Goal: Task Accomplishment & Management: Use online tool/utility

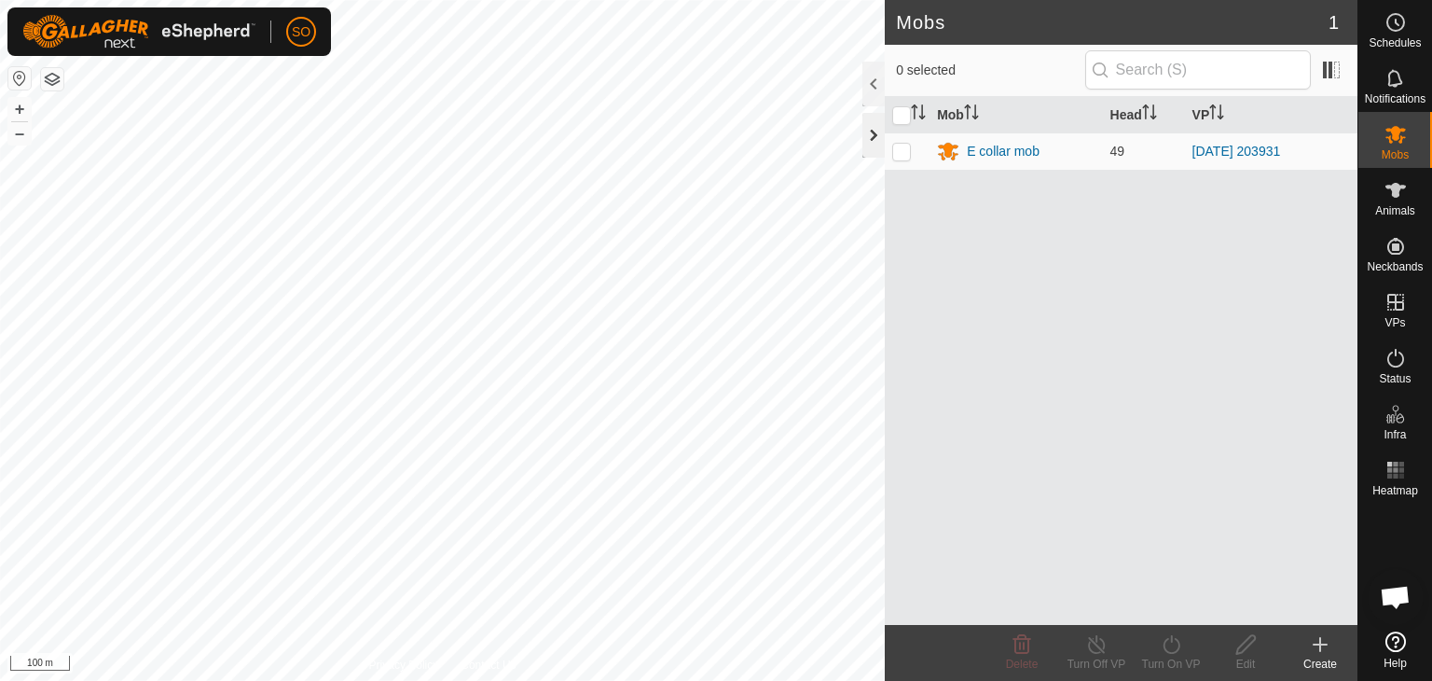
scroll to position [4827, 0]
click at [873, 139] on div at bounding box center [874, 135] width 22 height 45
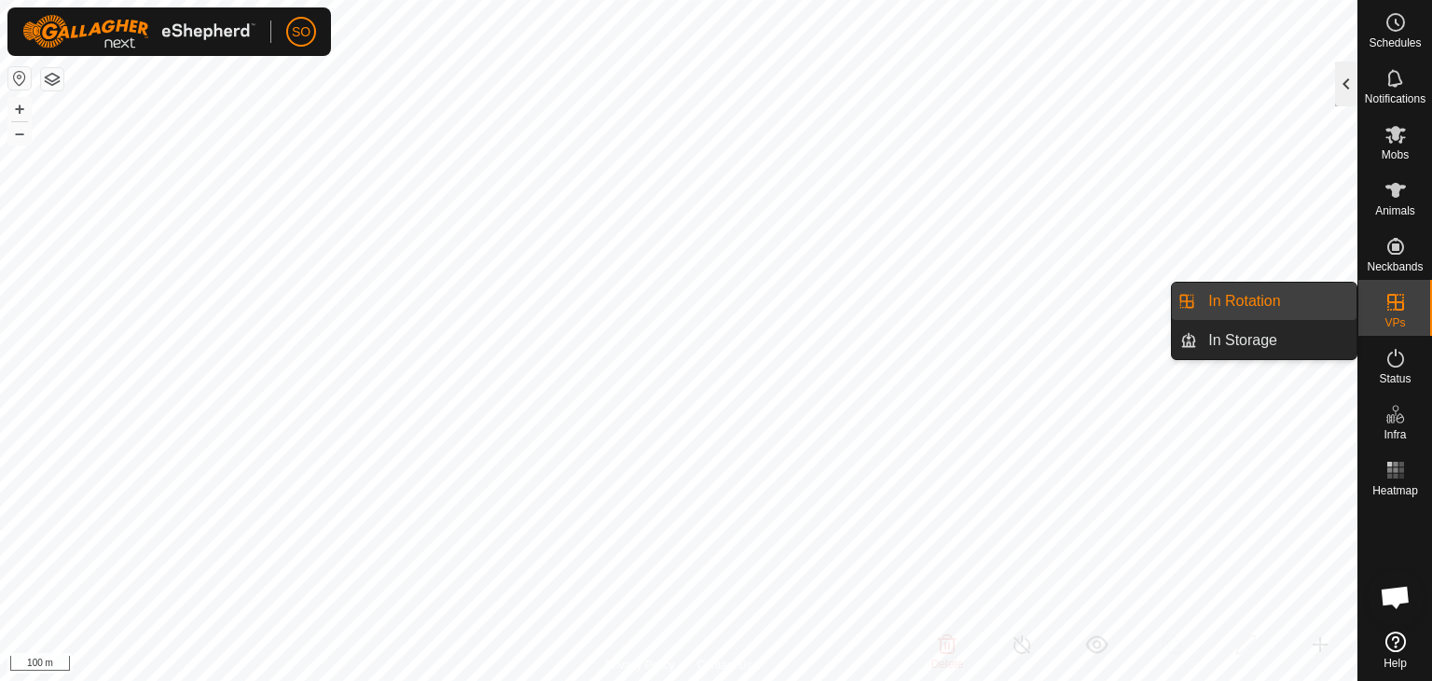
click at [1347, 90] on div at bounding box center [1346, 84] width 22 height 45
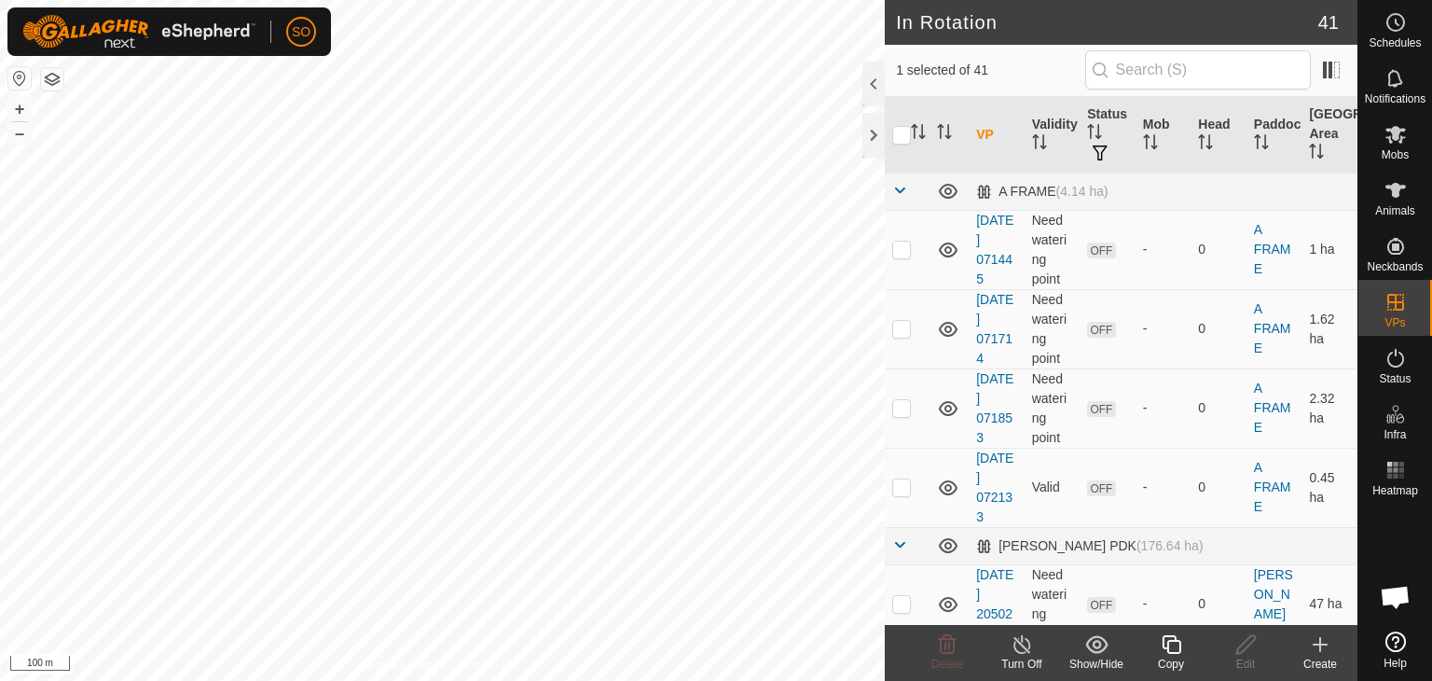
click at [1169, 646] on icon at bounding box center [1171, 644] width 23 height 22
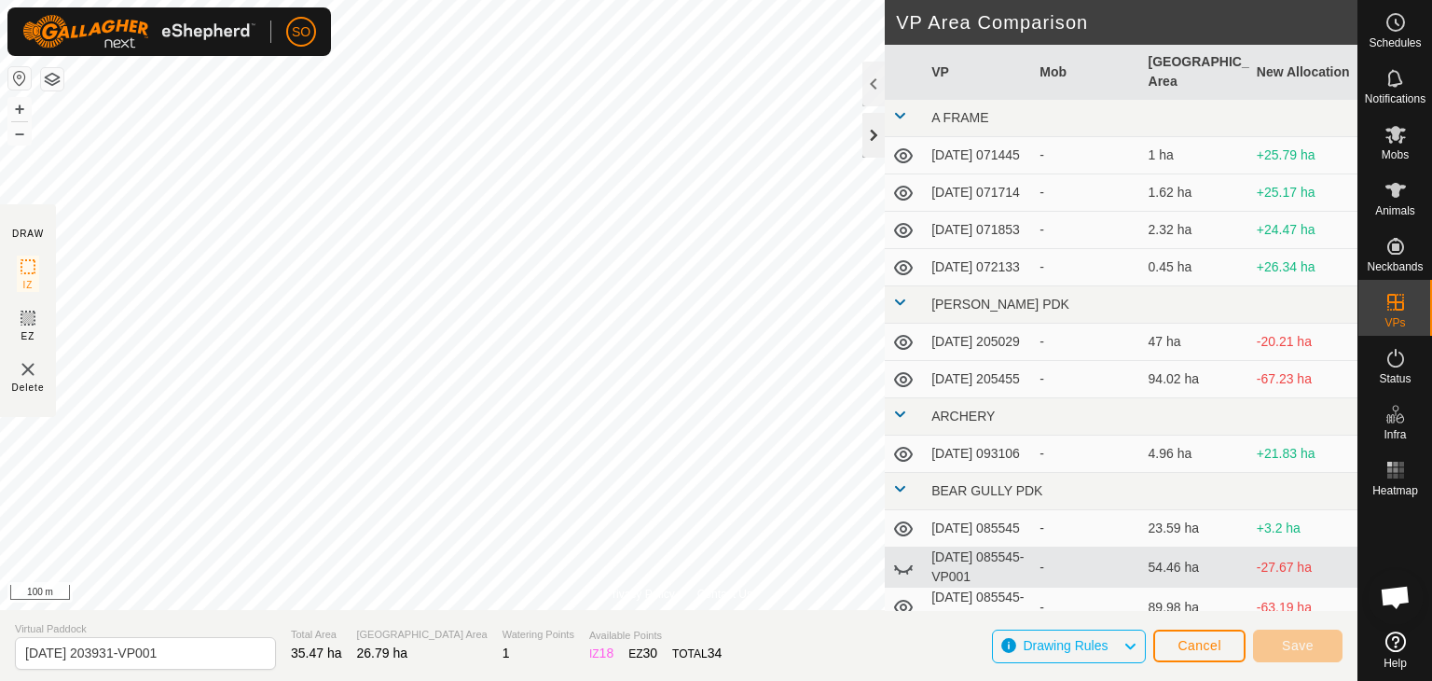
click at [870, 128] on div at bounding box center [874, 135] width 22 height 45
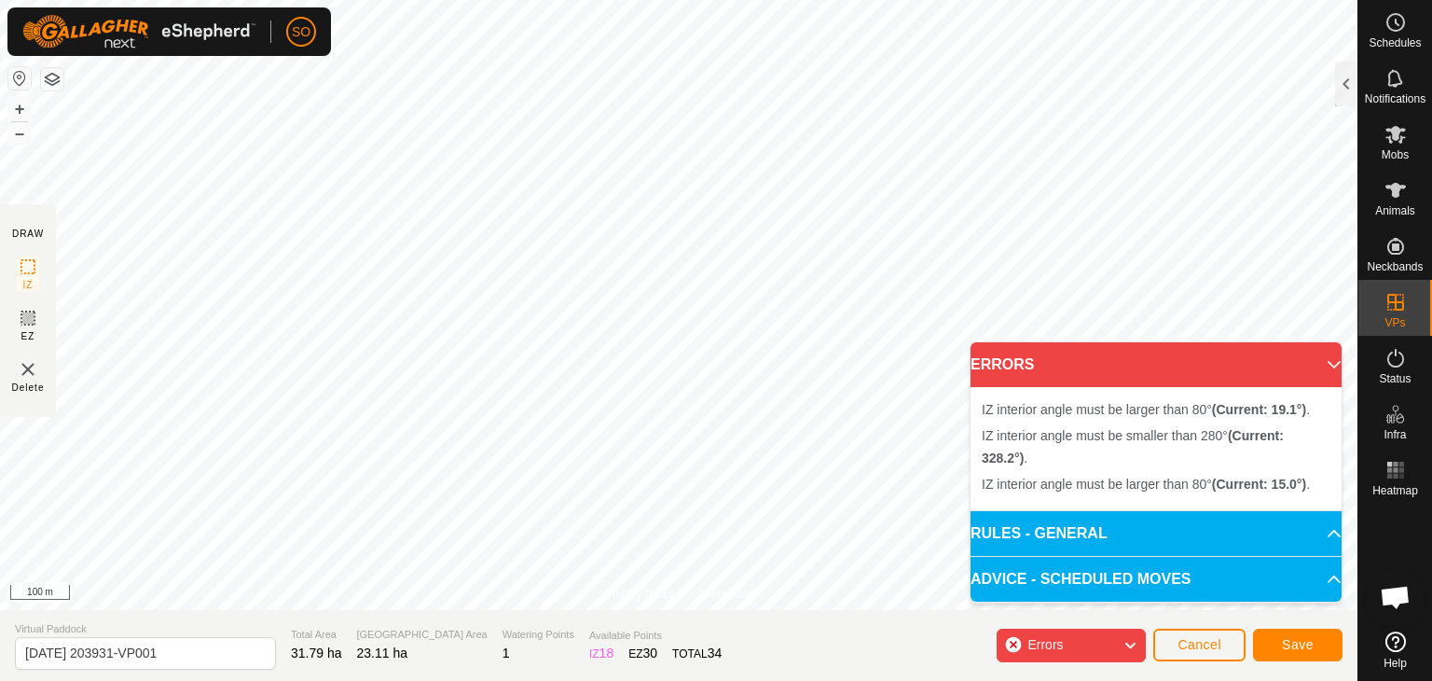
click at [983, 402] on span "IZ interior angle must be larger than 80° (Current: 19.1°) ." at bounding box center [1146, 409] width 328 height 15
click at [1324, 366] on p-accordion-header "ERRORS" at bounding box center [1156, 364] width 371 height 45
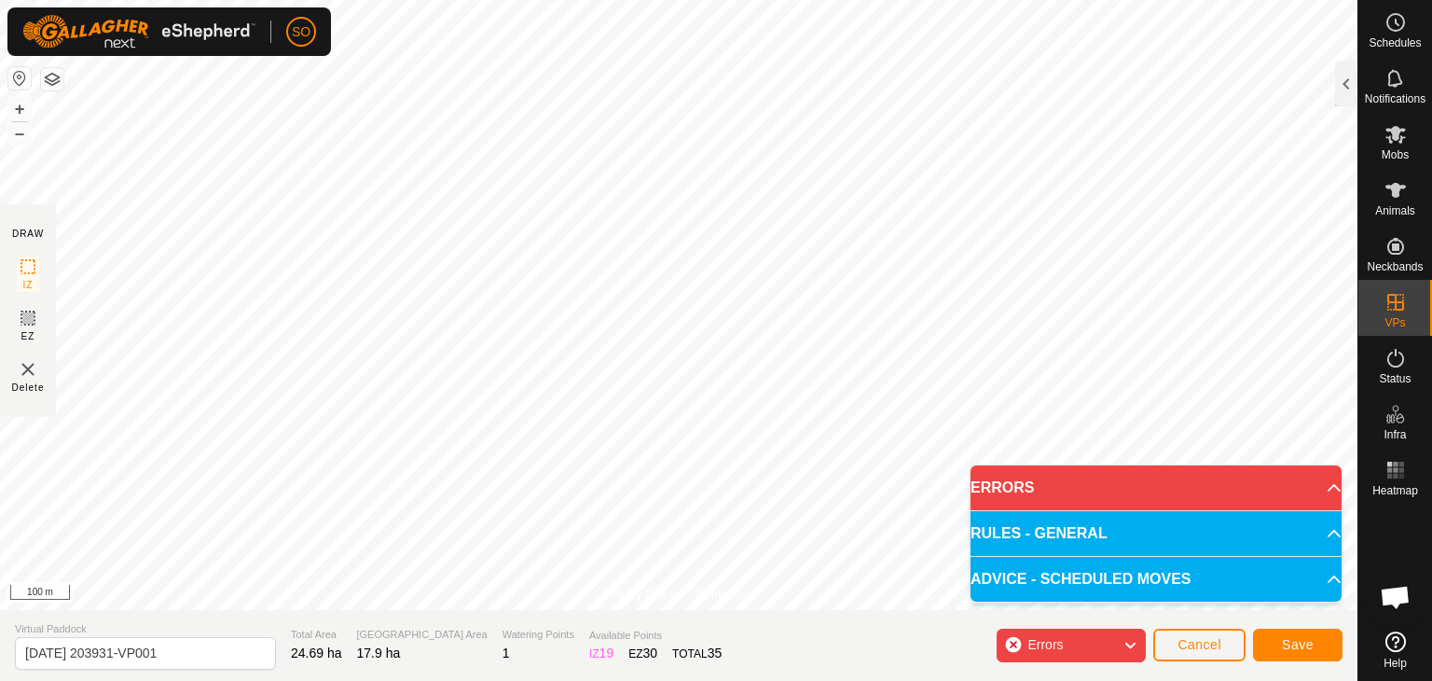
click at [1316, 487] on p-accordion-header "ERRORS" at bounding box center [1156, 487] width 371 height 45
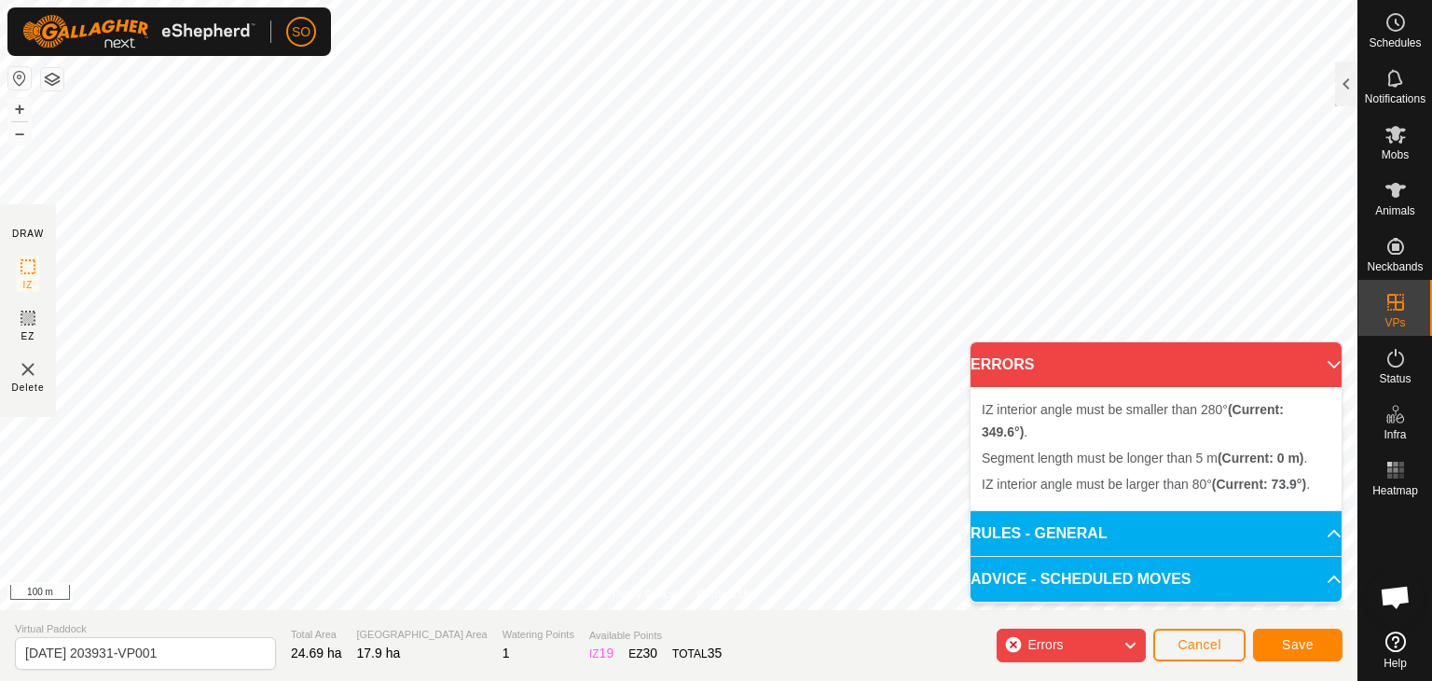
click at [1322, 358] on p-accordion-header "ERRORS" at bounding box center [1156, 364] width 371 height 45
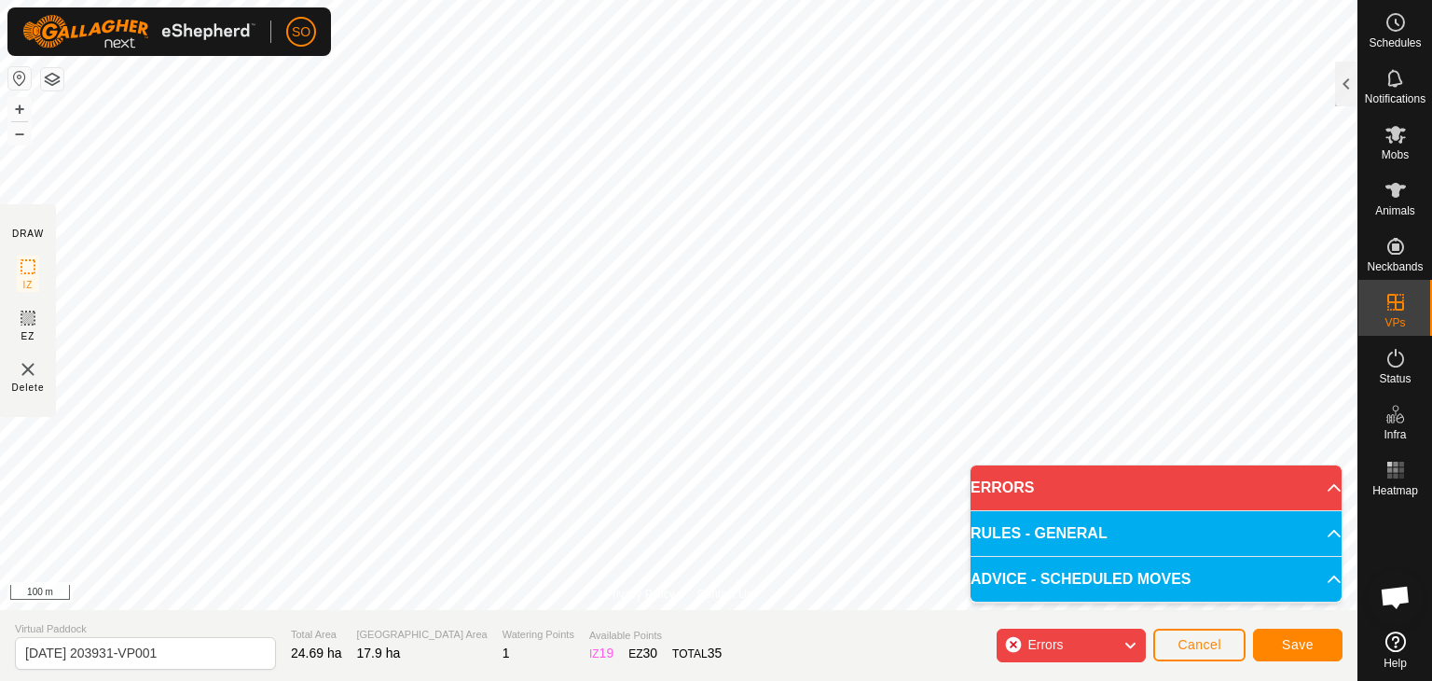
click at [1011, 643] on div "Errors" at bounding box center [1071, 646] width 149 height 34
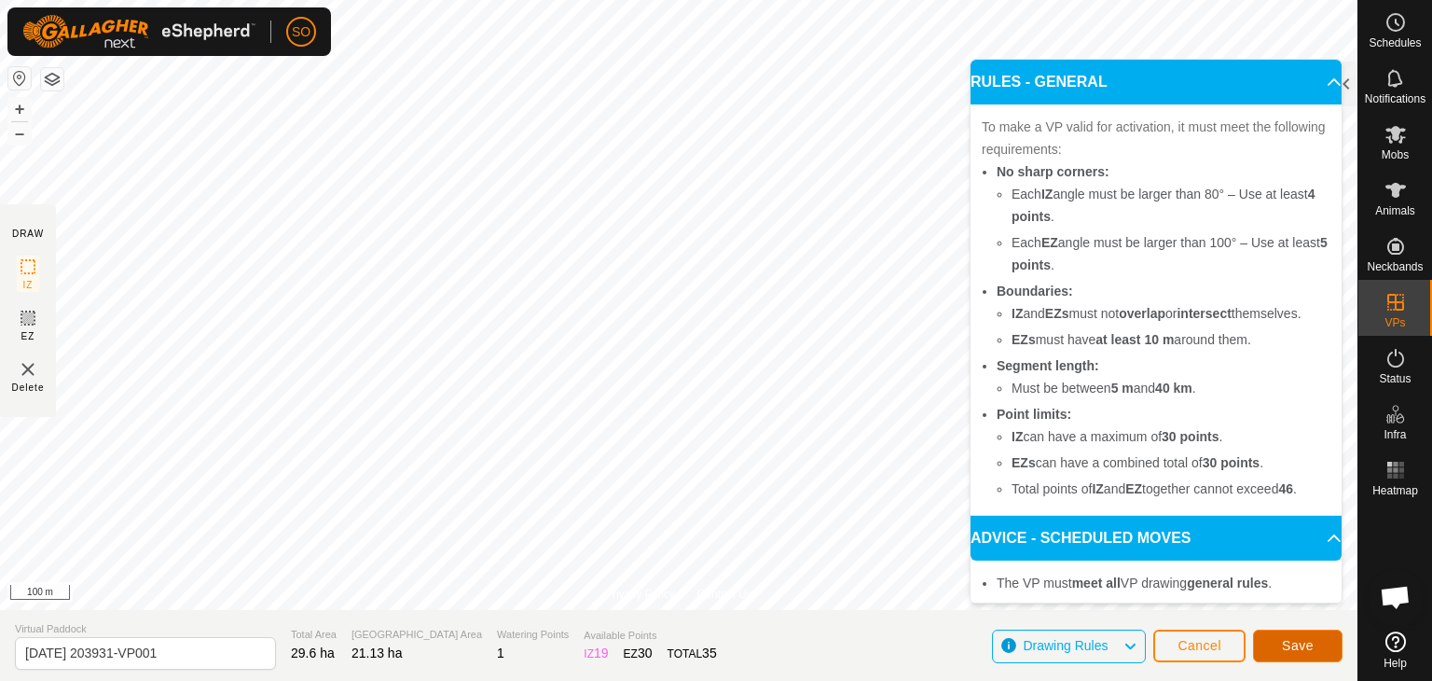
click at [1307, 646] on span "Save" at bounding box center [1298, 645] width 32 height 15
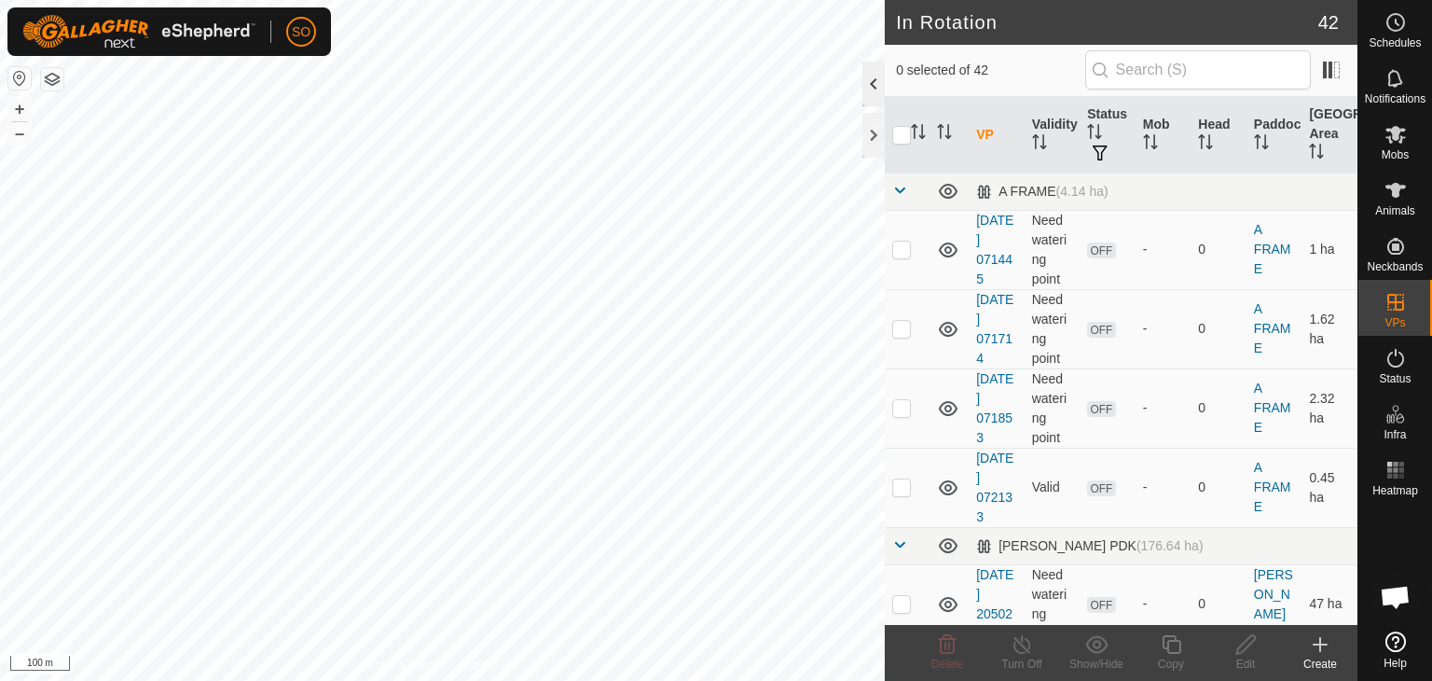
click at [876, 79] on div at bounding box center [874, 84] width 22 height 45
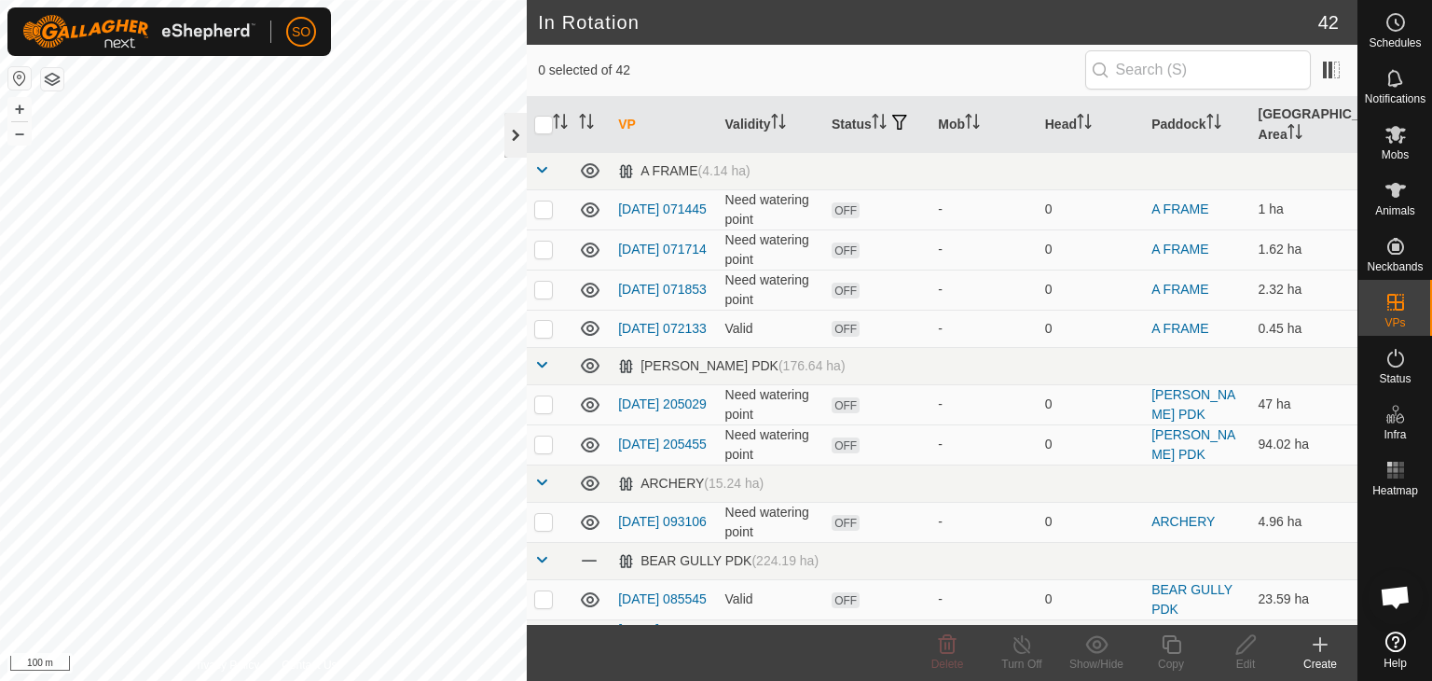
click at [514, 131] on div at bounding box center [516, 135] width 22 height 45
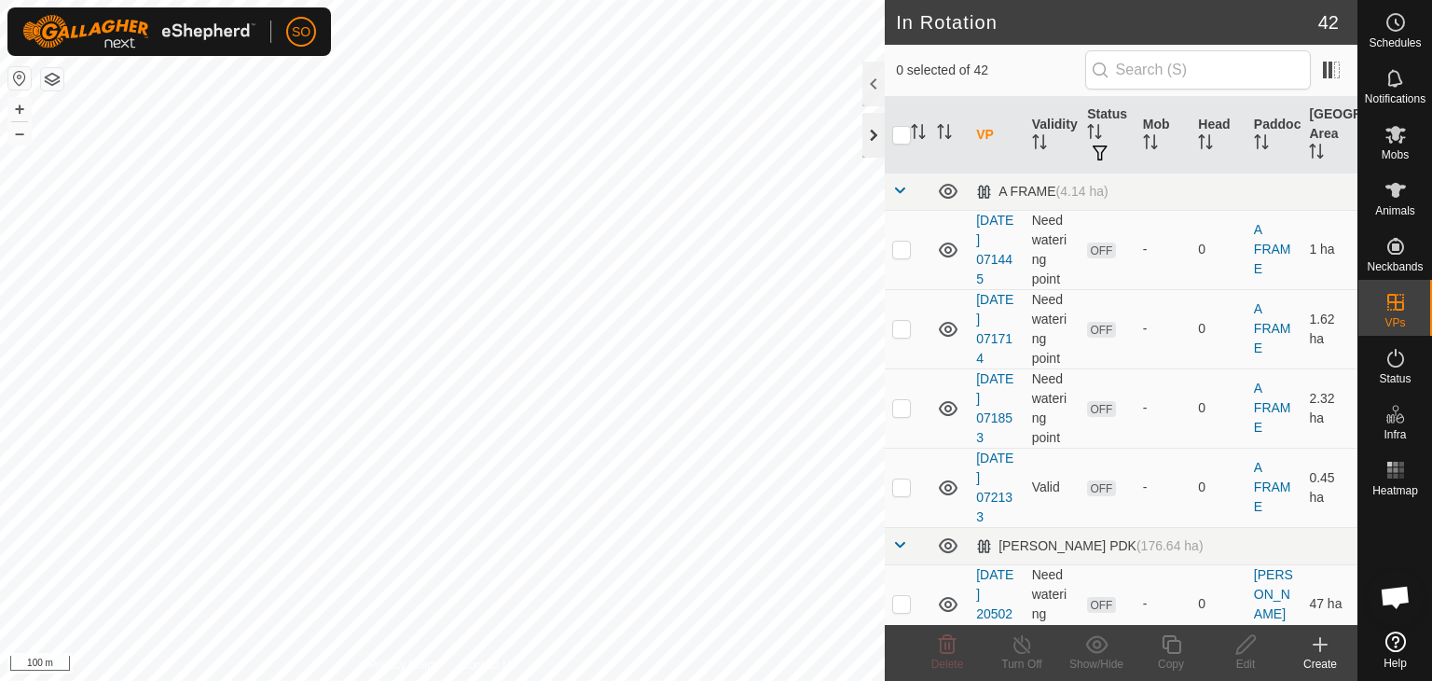
click at [878, 135] on div at bounding box center [874, 135] width 22 height 45
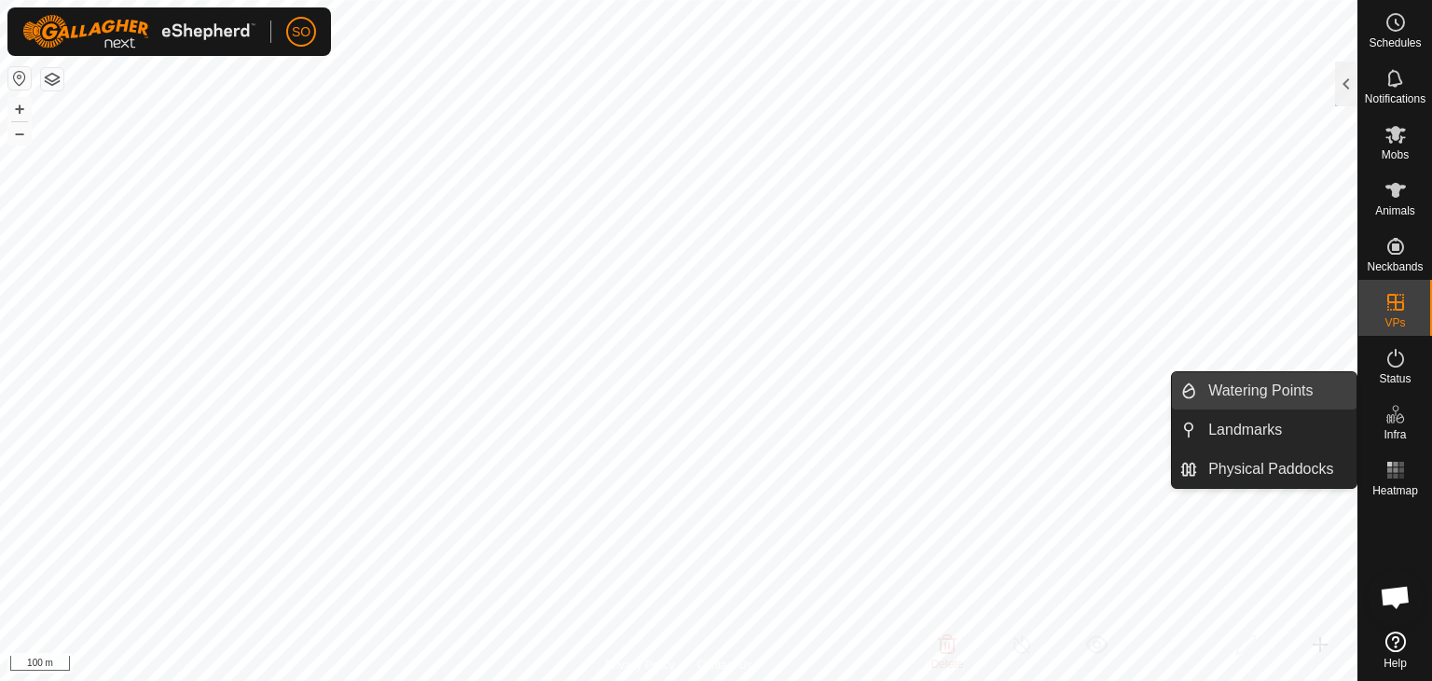
click at [1263, 387] on link "Watering Points" at bounding box center [1276, 390] width 159 height 37
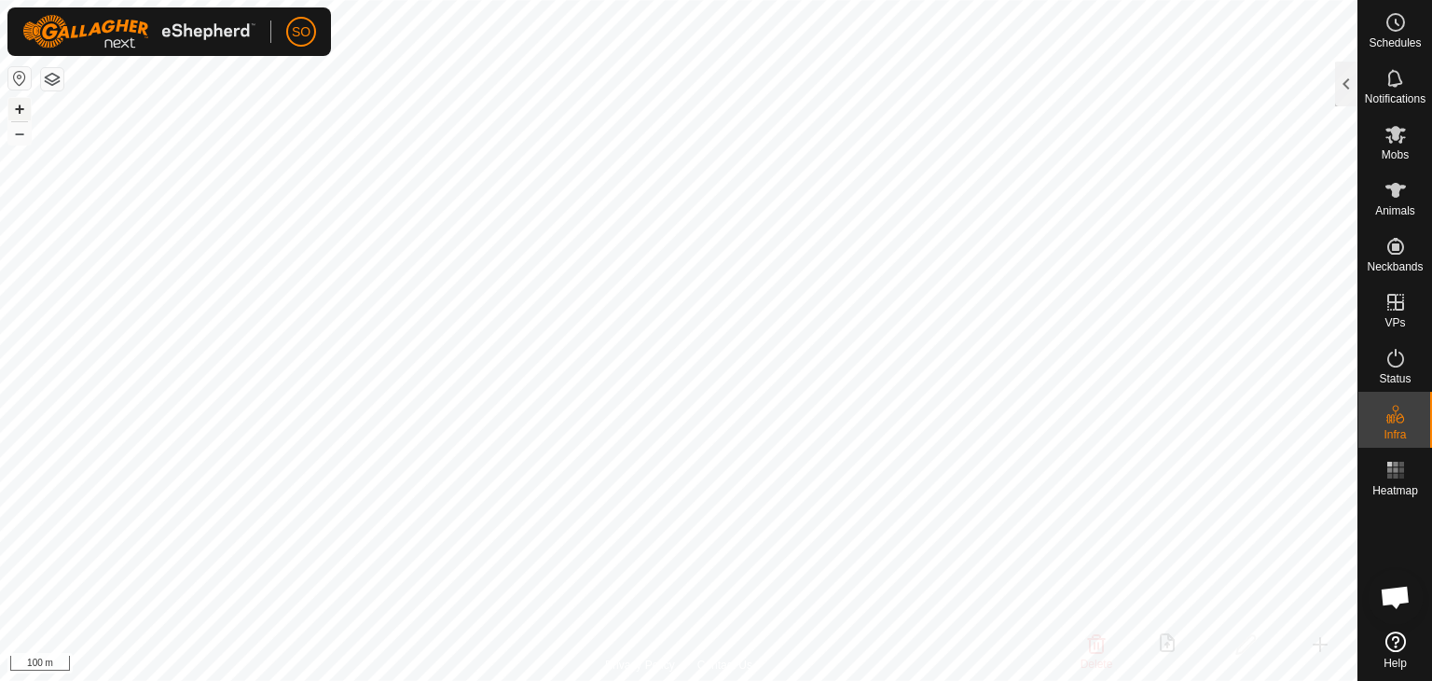
click at [22, 108] on button "+" at bounding box center [19, 109] width 22 height 22
click at [1418, 608] on body "SO Schedules Notifications Mobs Animals Neckbands VPs Status Infra Heatmap Help…" at bounding box center [716, 340] width 1432 height 681
click at [18, 129] on button "–" at bounding box center [19, 133] width 22 height 22
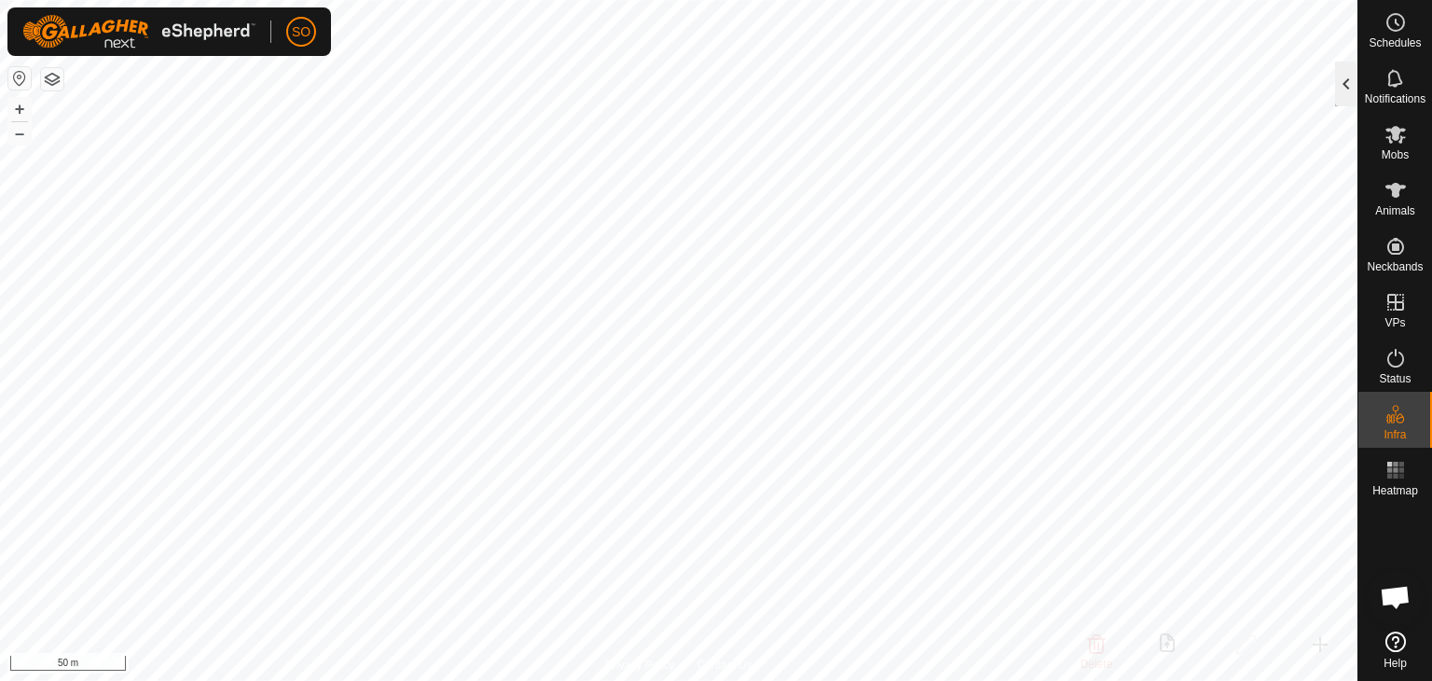
click at [1347, 84] on div at bounding box center [1346, 84] width 22 height 45
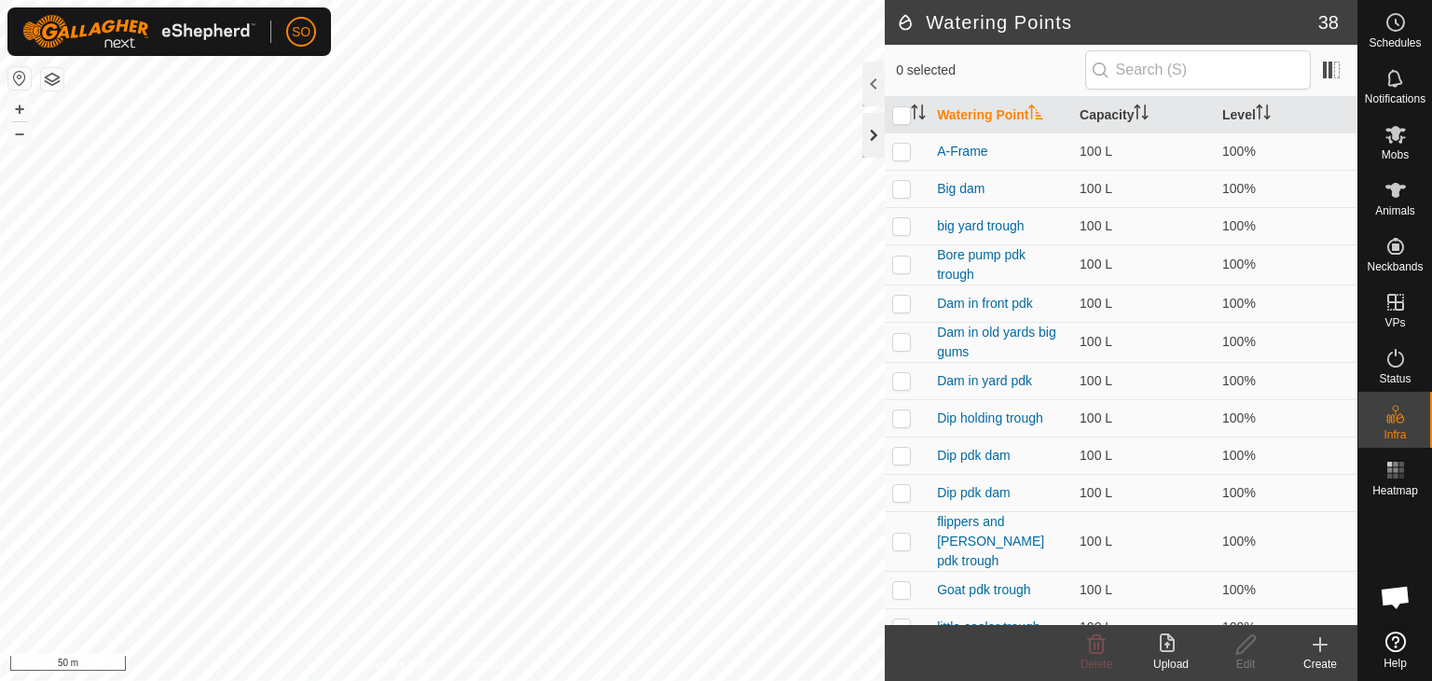
click at [880, 132] on div at bounding box center [874, 135] width 22 height 45
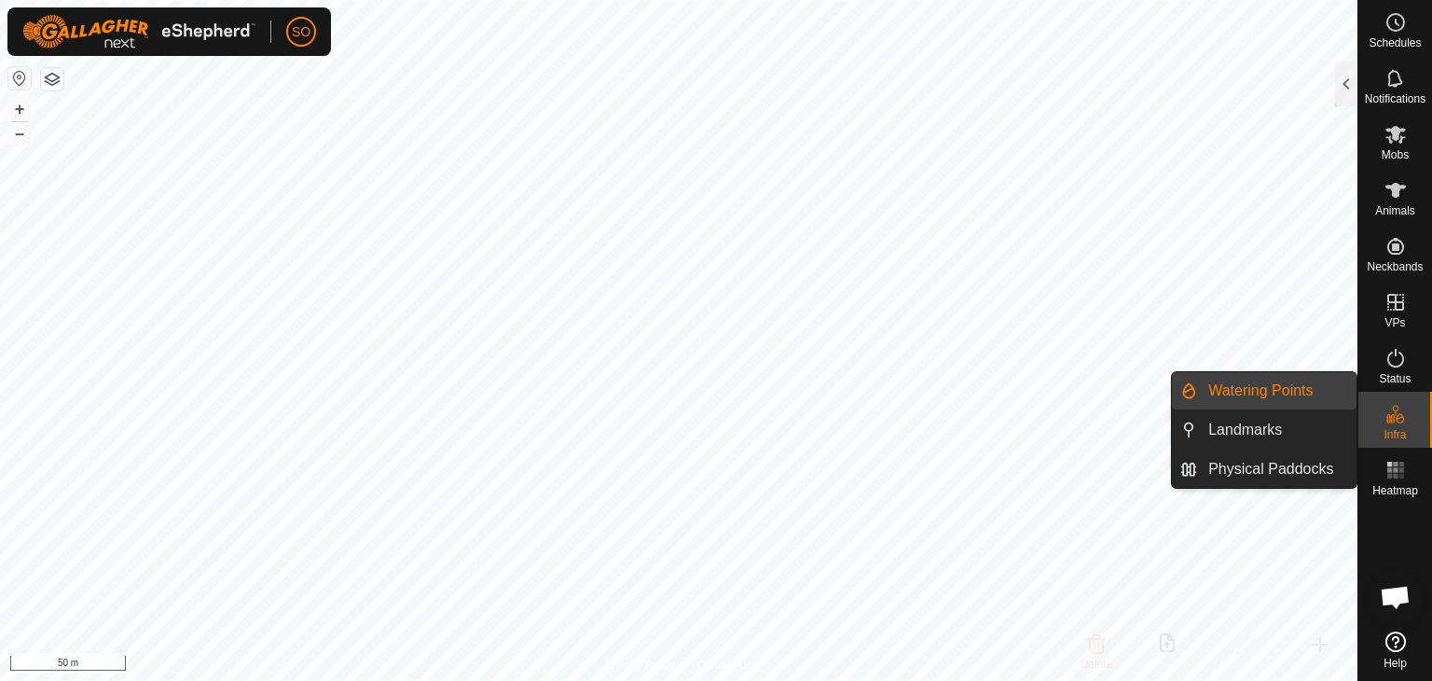
click at [1296, 393] on link "Watering Points" at bounding box center [1276, 390] width 159 height 37
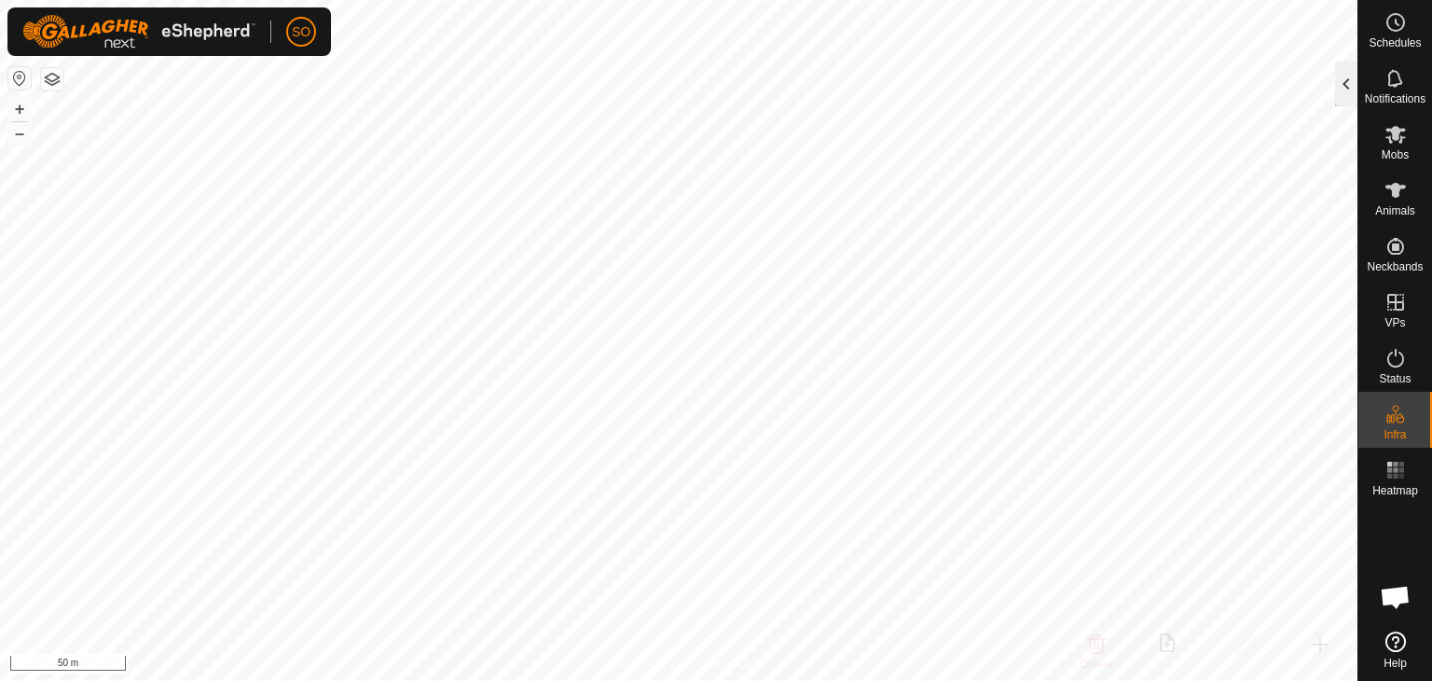
click at [1345, 92] on div at bounding box center [1346, 84] width 22 height 45
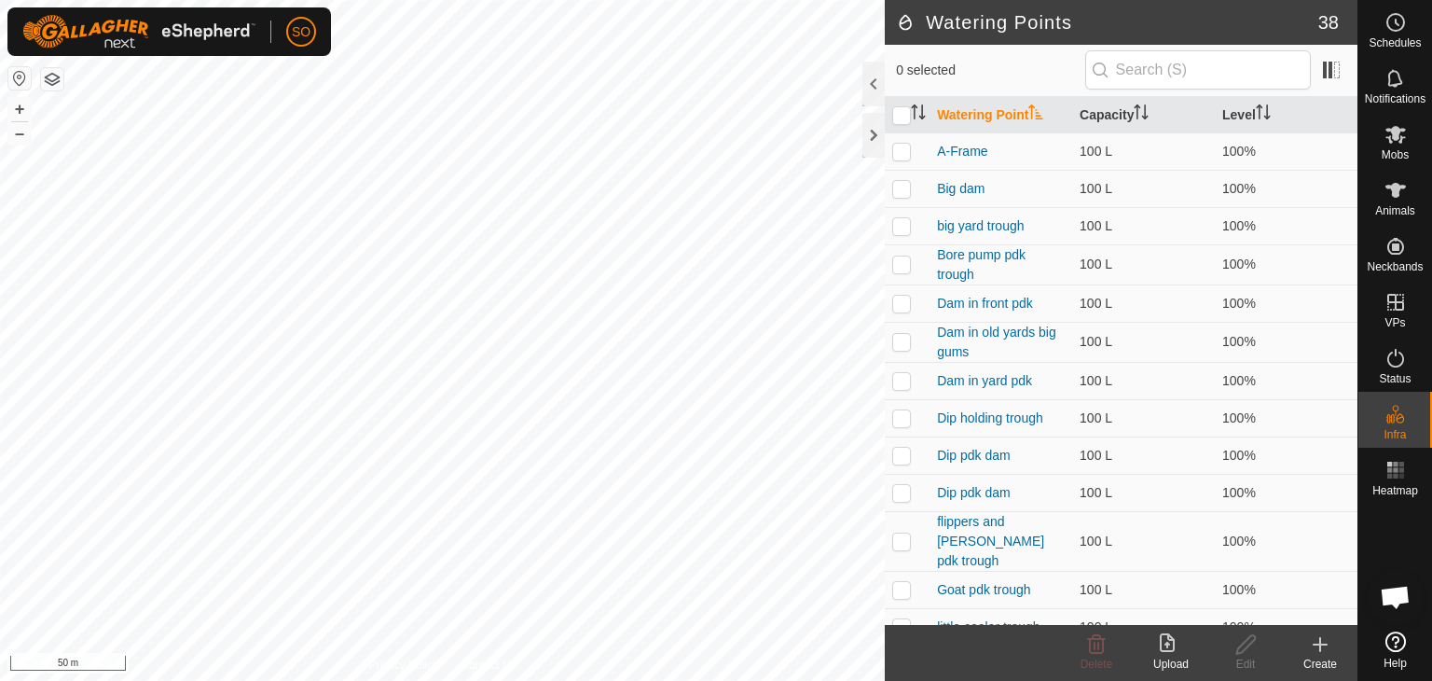
click at [1308, 641] on create-svg-icon at bounding box center [1320, 644] width 75 height 22
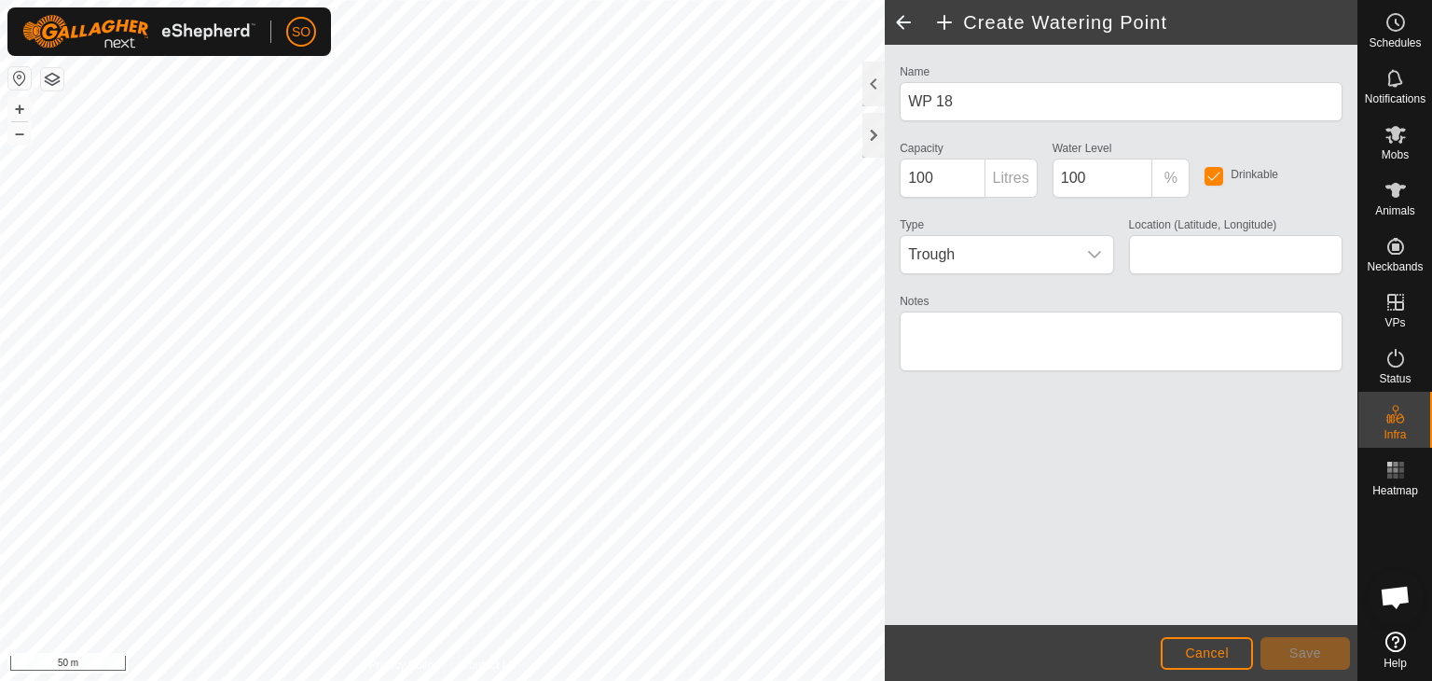
type input "-27.718949, 152.421904"
click at [1316, 654] on span "Save" at bounding box center [1306, 652] width 32 height 15
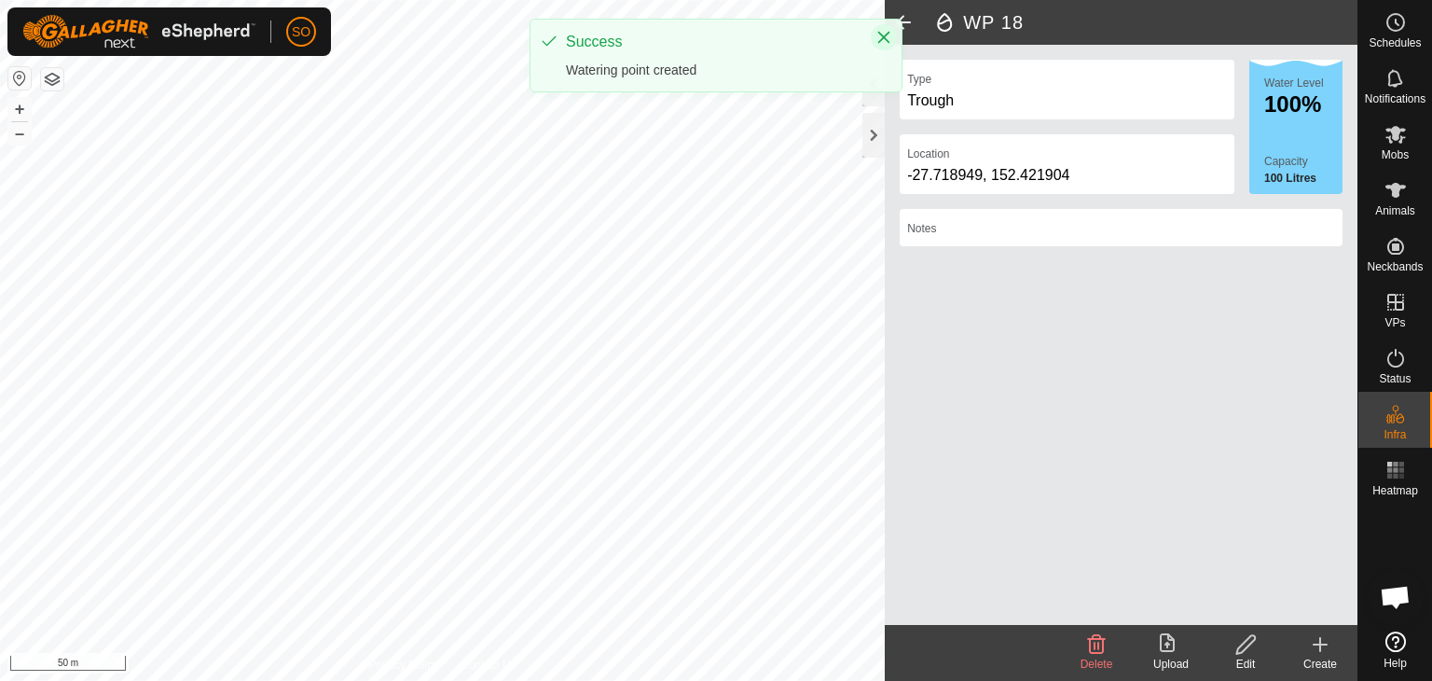
click at [885, 37] on icon "Close" at bounding box center [884, 38] width 12 height 12
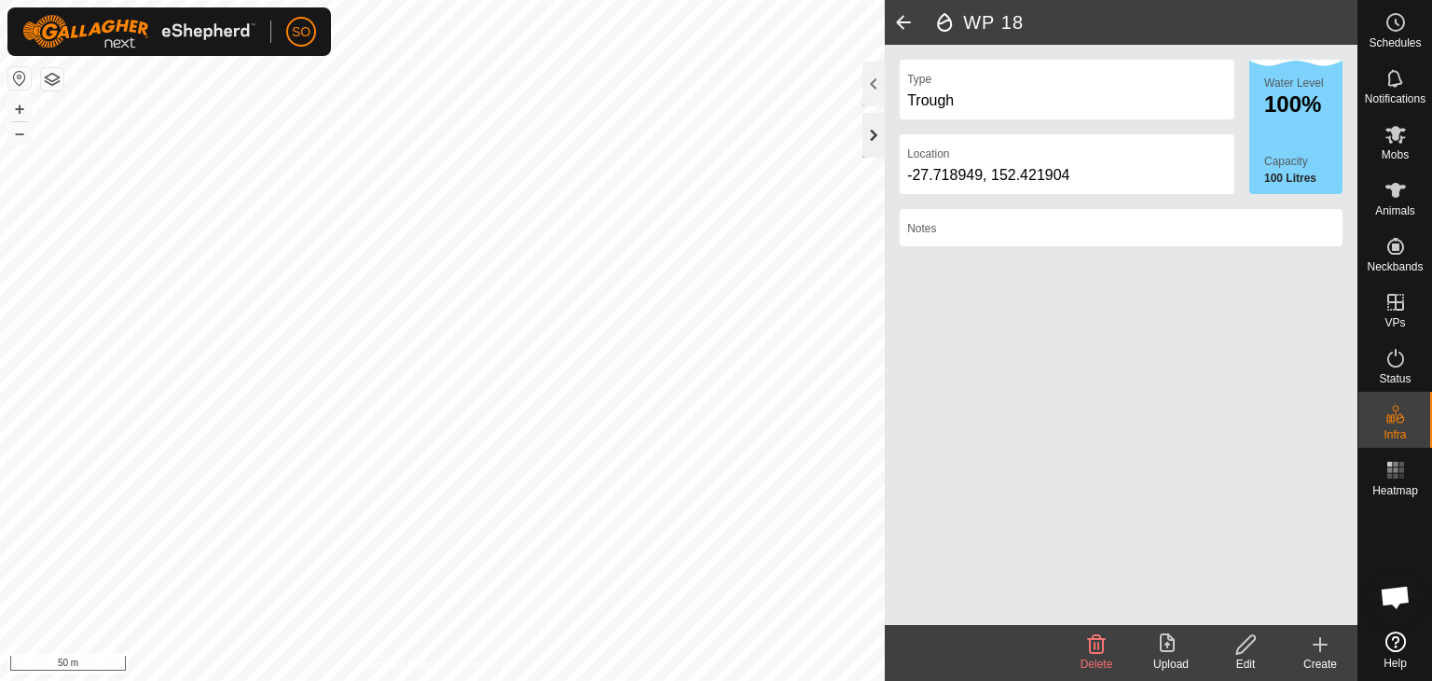
click at [864, 135] on div at bounding box center [874, 135] width 22 height 45
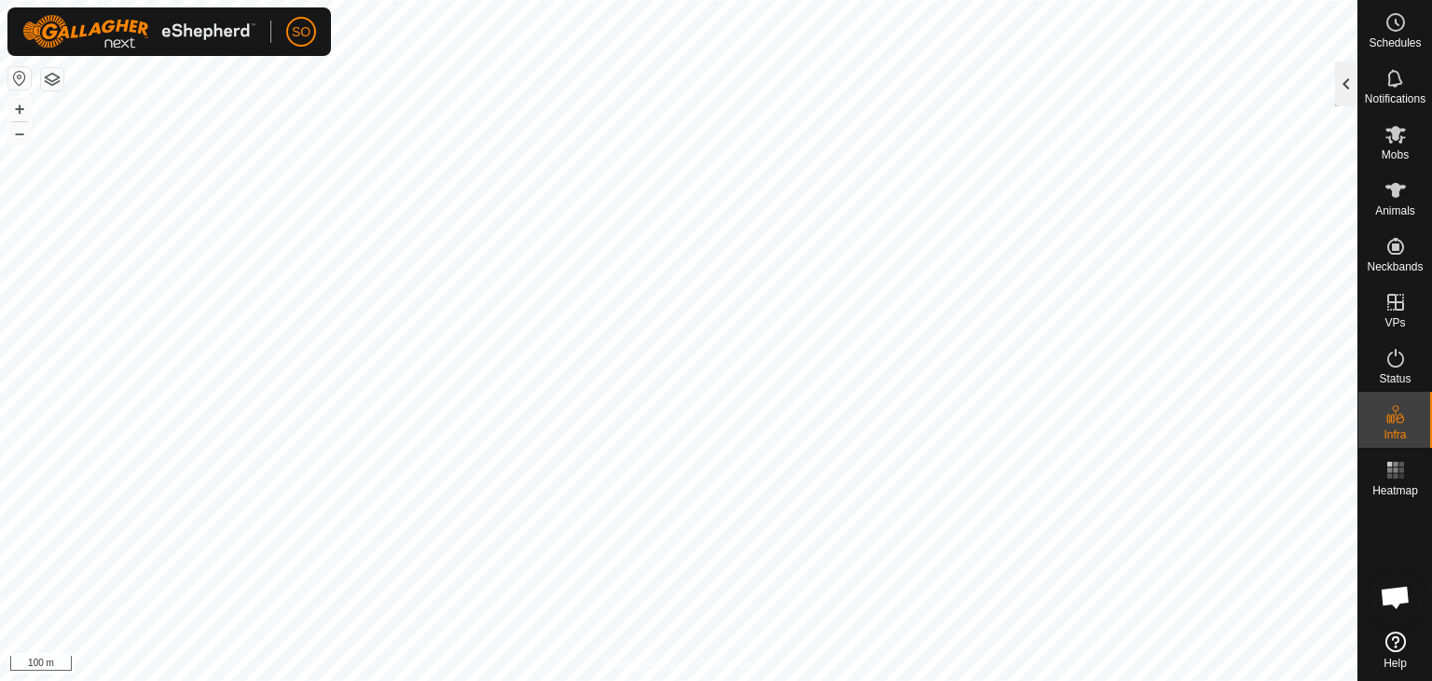
scroll to position [4842, 0]
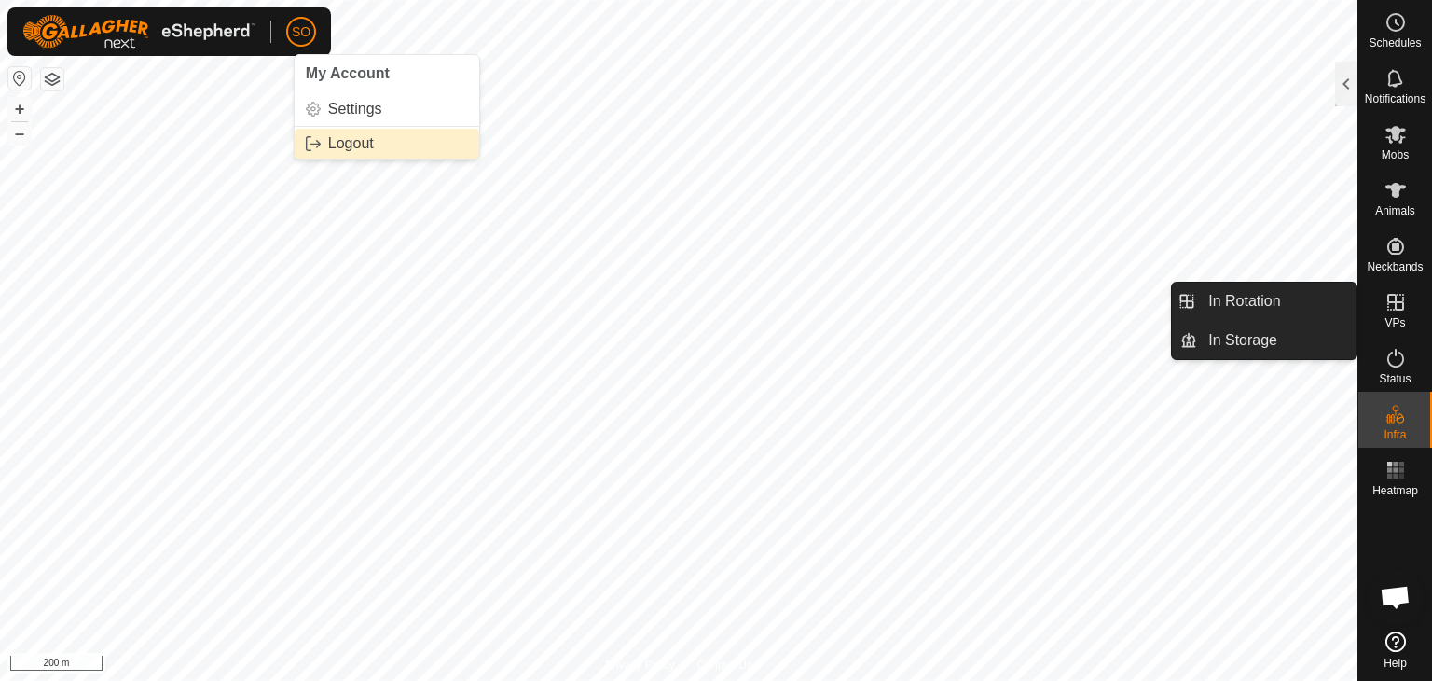
click at [339, 147] on link "Logout" at bounding box center [387, 144] width 185 height 30
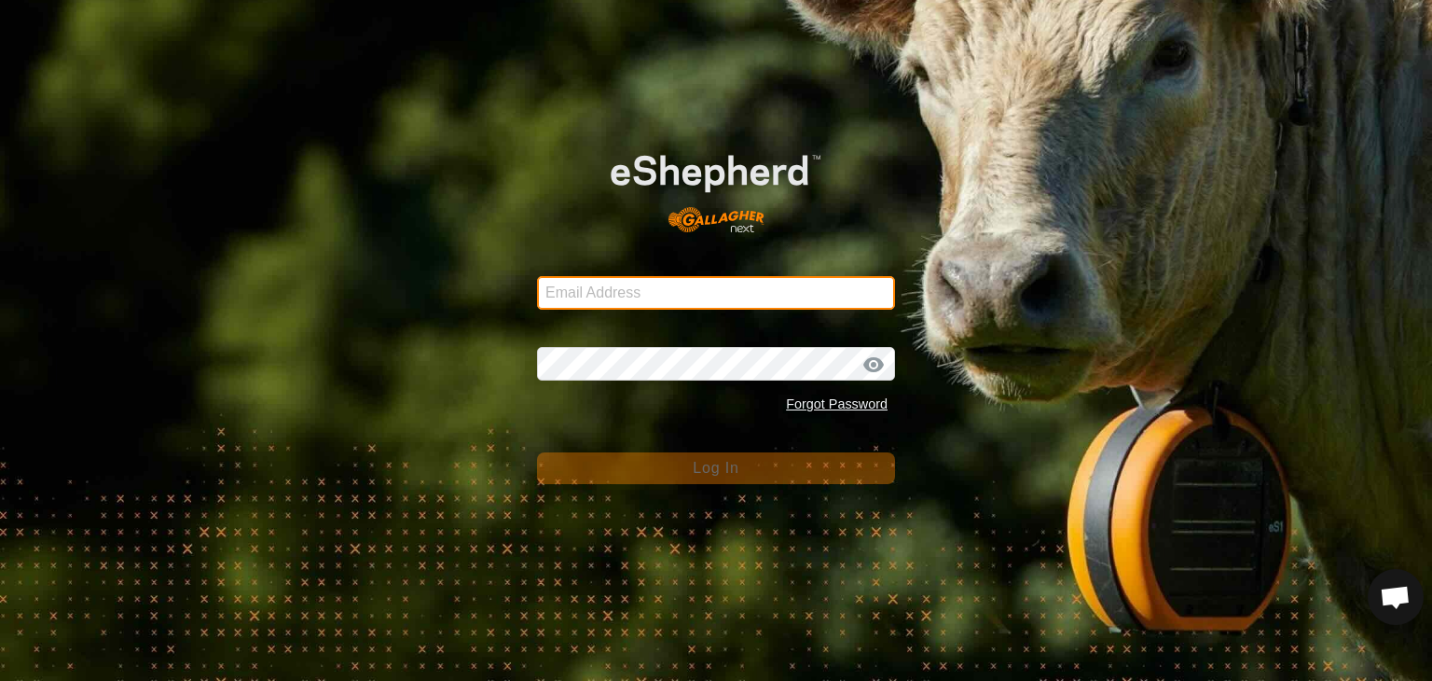
type input "[EMAIL_ADDRESS][DOMAIN_NAME]"
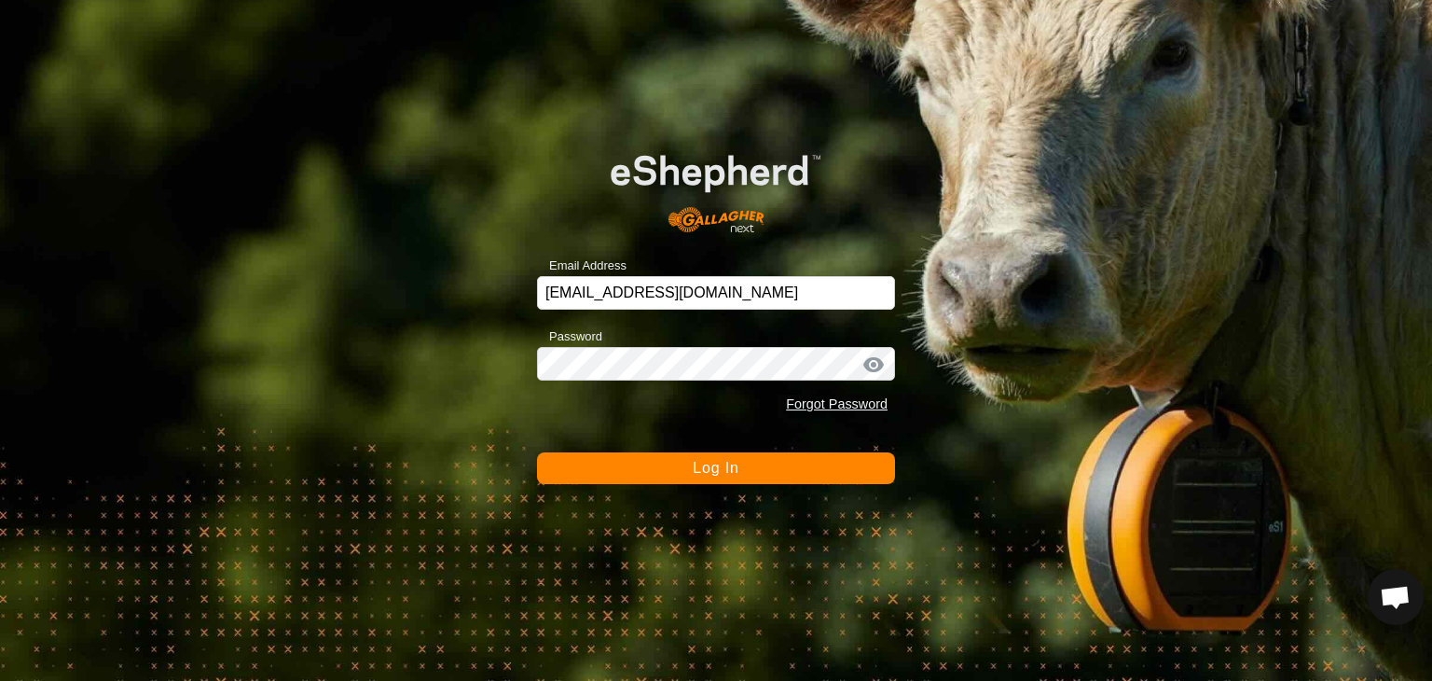
click at [773, 482] on button "Log In" at bounding box center [716, 468] width 358 height 32
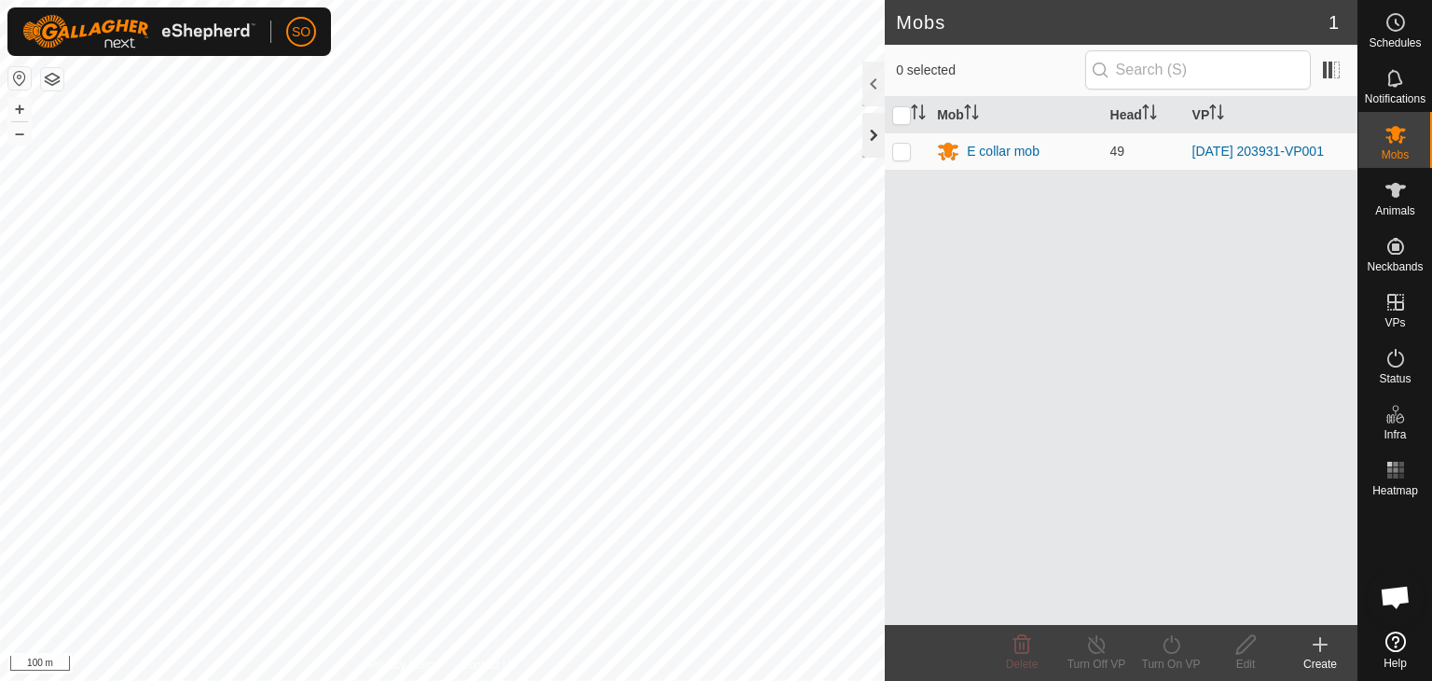
click at [873, 141] on div at bounding box center [874, 135] width 22 height 45
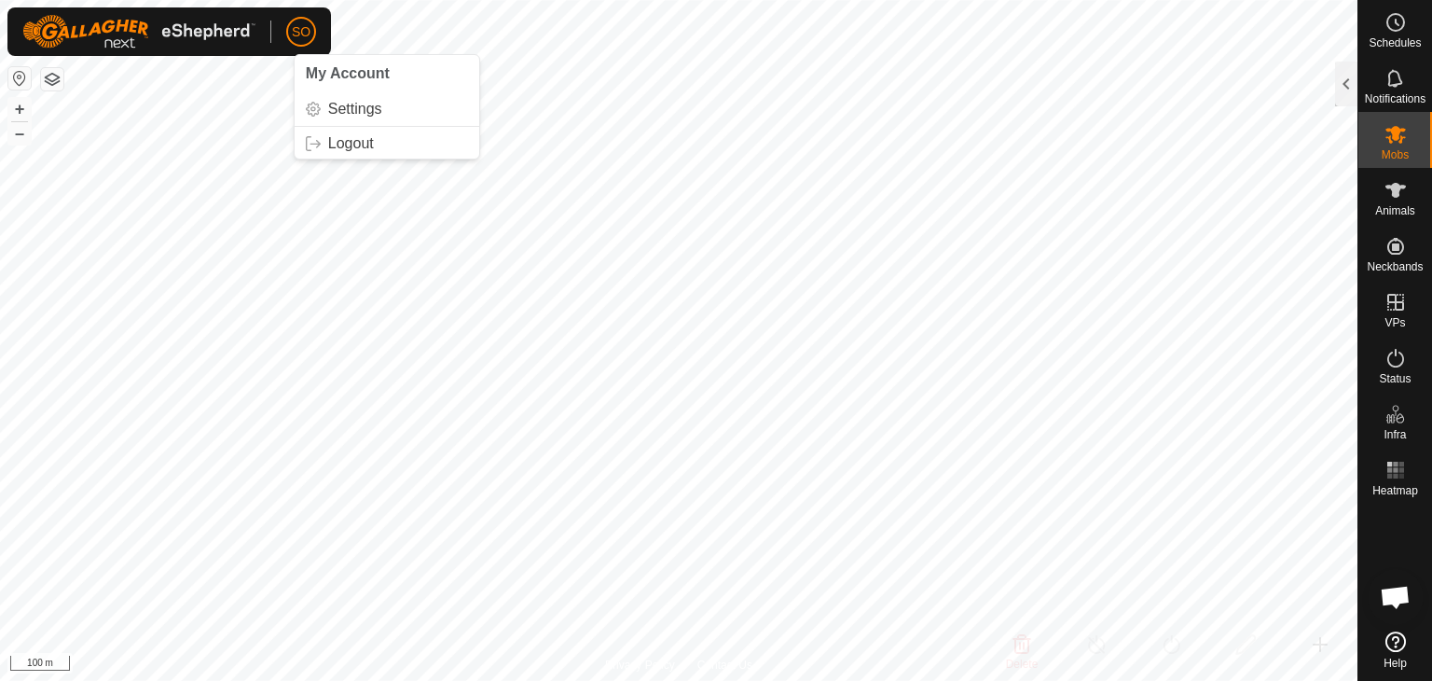
click at [305, 25] on span "SO" at bounding box center [301, 32] width 19 height 20
click at [358, 147] on link "Logout" at bounding box center [387, 144] width 185 height 30
